Goal: Check status: Check status

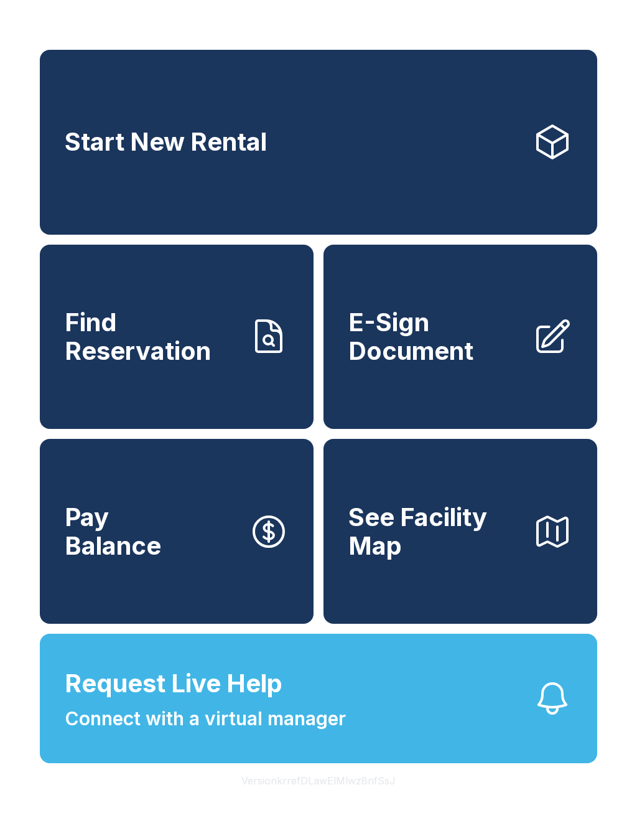
click at [163, 352] on span "Find Reservation" at bounding box center [152, 336] width 174 height 57
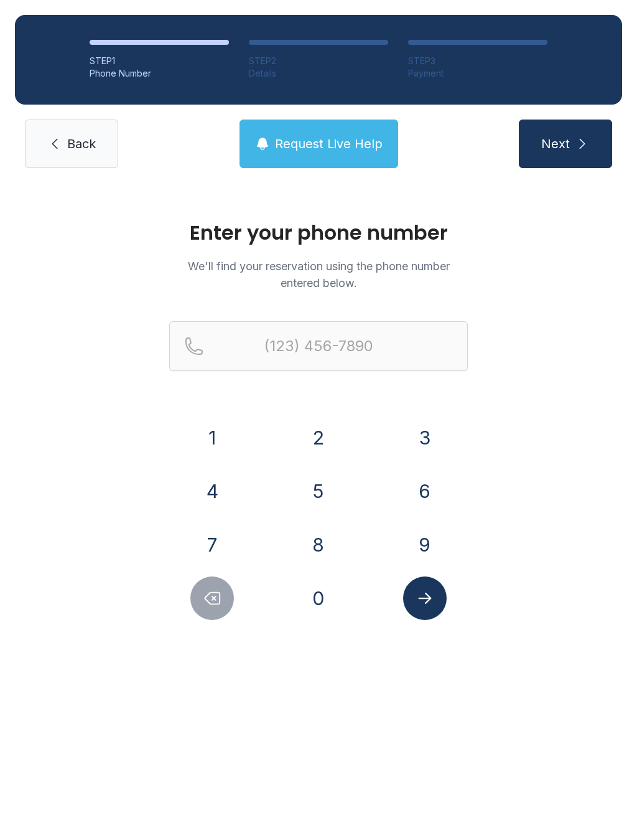
click at [216, 533] on button "7" at bounding box center [212, 545] width 44 height 44
click at [211, 438] on button "1" at bounding box center [212, 438] width 44 height 44
click at [424, 553] on button "9" at bounding box center [425, 545] width 44 height 44
click at [314, 444] on button "2" at bounding box center [319, 438] width 44 height 44
click at [331, 590] on button "0" at bounding box center [319, 598] width 44 height 44
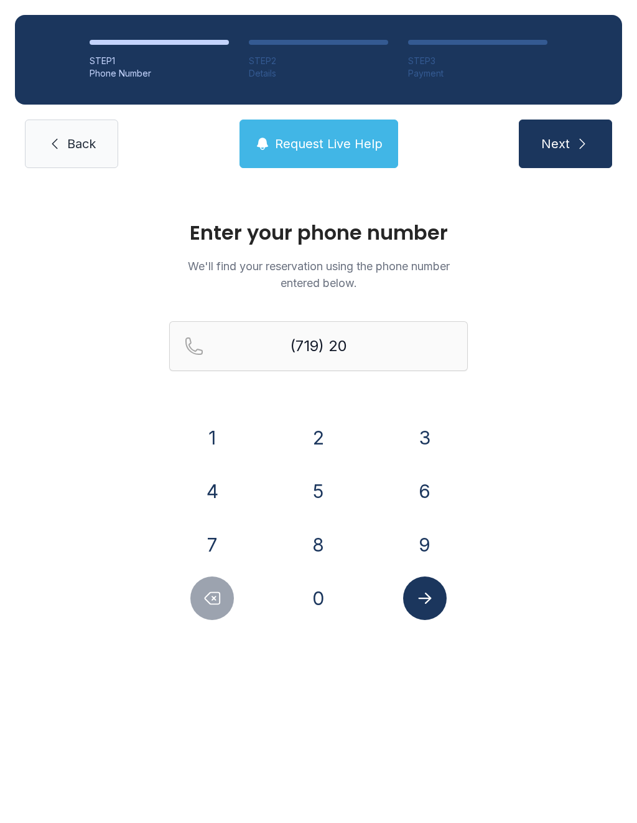
click at [431, 543] on button "9" at bounding box center [425, 545] width 44 height 44
click at [321, 437] on button "2" at bounding box center [319, 438] width 44 height 44
click at [227, 596] on button "Delete number" at bounding box center [212, 598] width 44 height 44
click at [220, 442] on button "1" at bounding box center [212, 438] width 44 height 44
click at [315, 491] on button "5" at bounding box center [319, 491] width 44 height 44
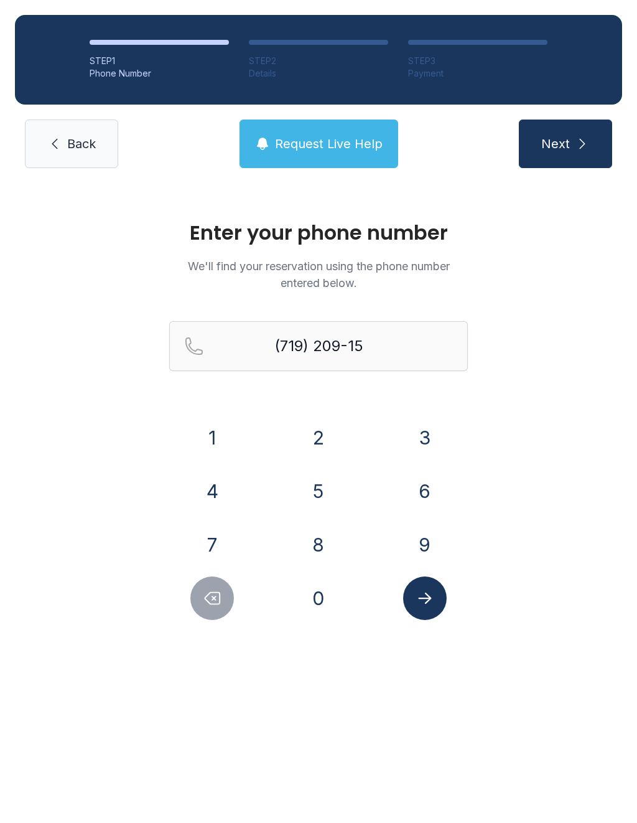
click at [429, 543] on button "9" at bounding box center [425, 545] width 44 height 44
click at [429, 485] on button "6" at bounding box center [425, 491] width 44 height 44
type input "[PHONE_NUMBER]"
click at [431, 597] on icon "Submit lookup form" at bounding box center [424, 597] width 13 height 11
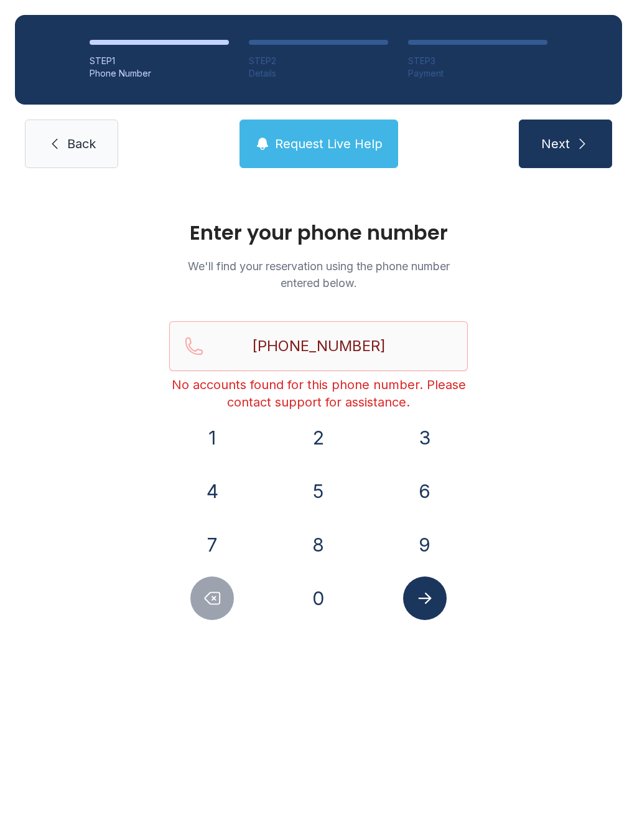
click at [95, 151] on span "Back" at bounding box center [81, 143] width 29 height 17
